Goal: Task Accomplishment & Management: Manage account settings

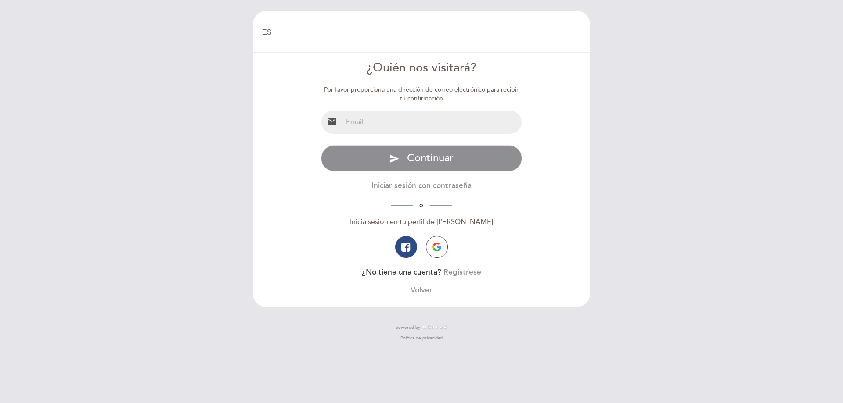
select select "es"
click at [389, 118] on input "email" at bounding box center [432, 122] width 180 height 23
type input "[EMAIL_ADDRESS][DOMAIN_NAME]"
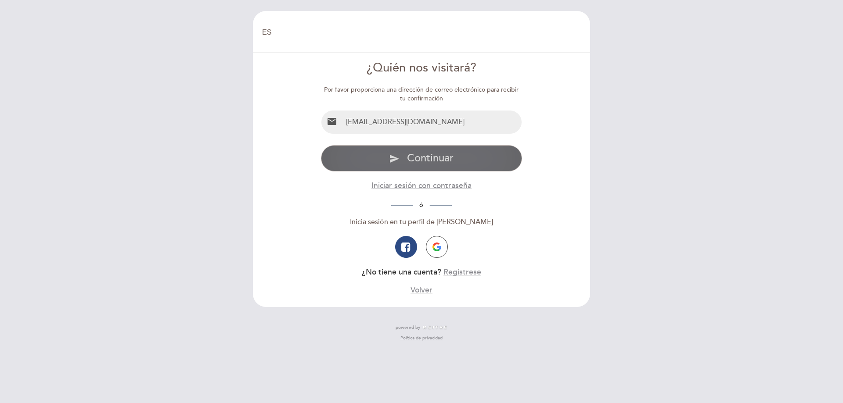
click at [422, 163] on span "Continuar" at bounding box center [430, 158] width 47 height 13
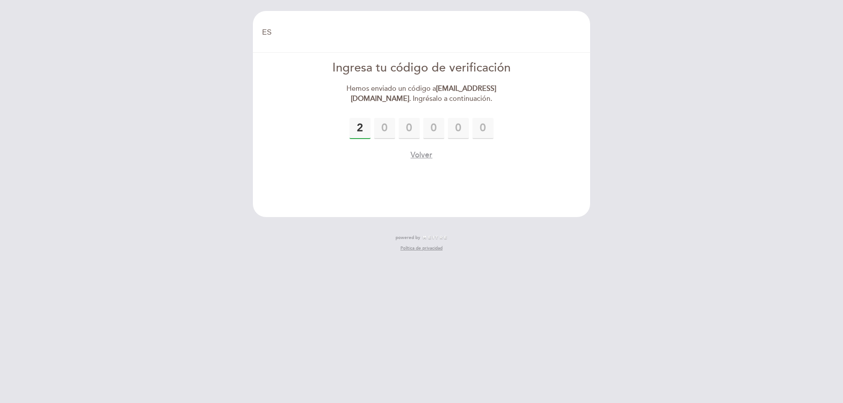
type input "2"
type input "8"
type input "4"
type input "0"
type input "8"
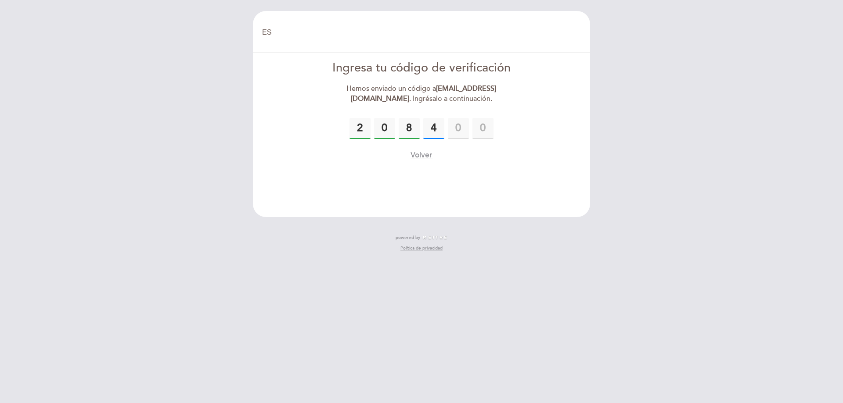
type input "4"
type input "9"
